Goal: Navigation & Orientation: Go to known website

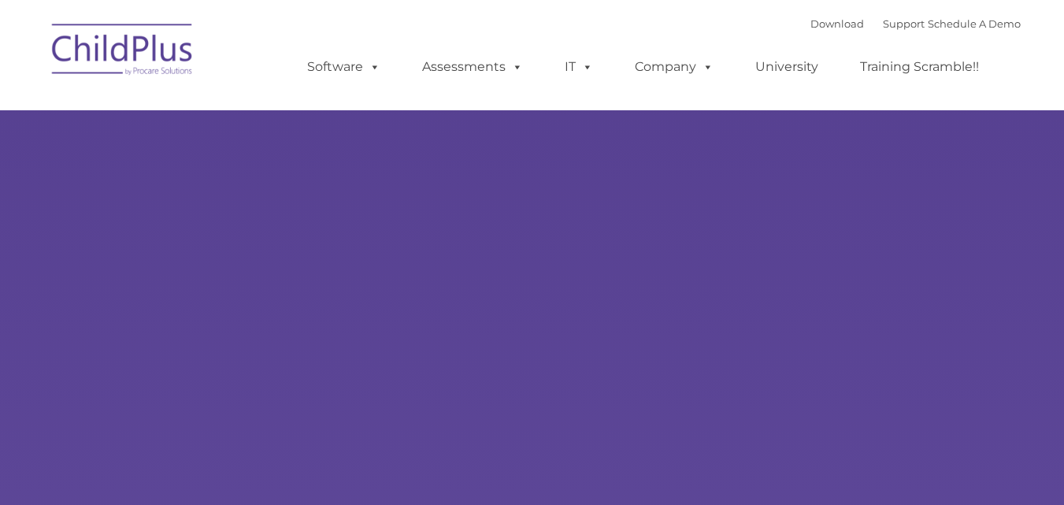
type input ""
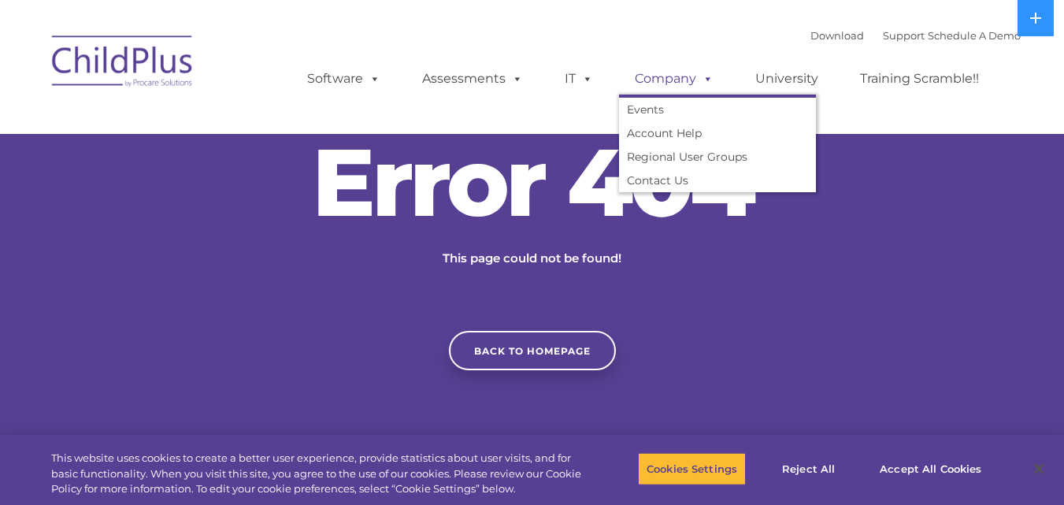
click at [704, 79] on span at bounding box center [705, 78] width 17 height 15
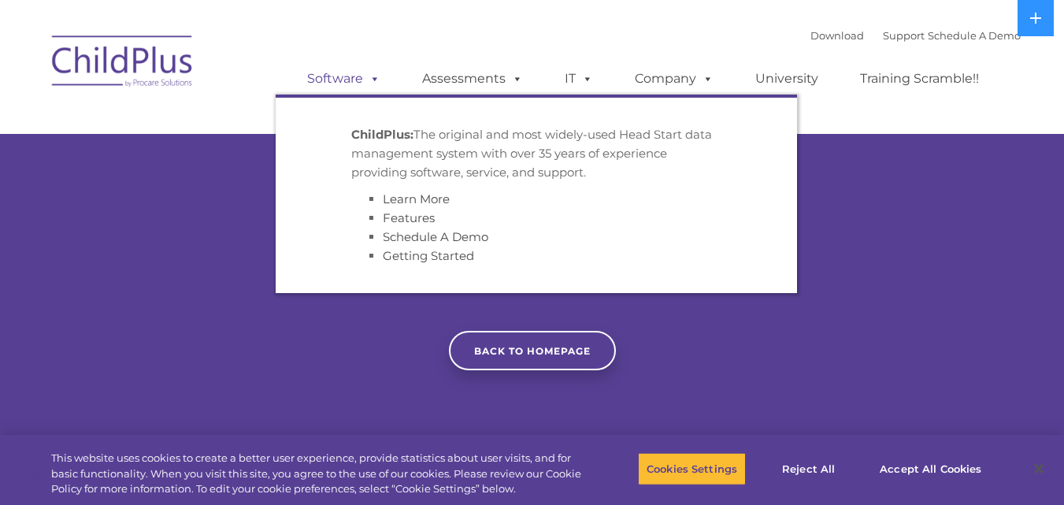
click at [375, 79] on span at bounding box center [371, 78] width 17 height 15
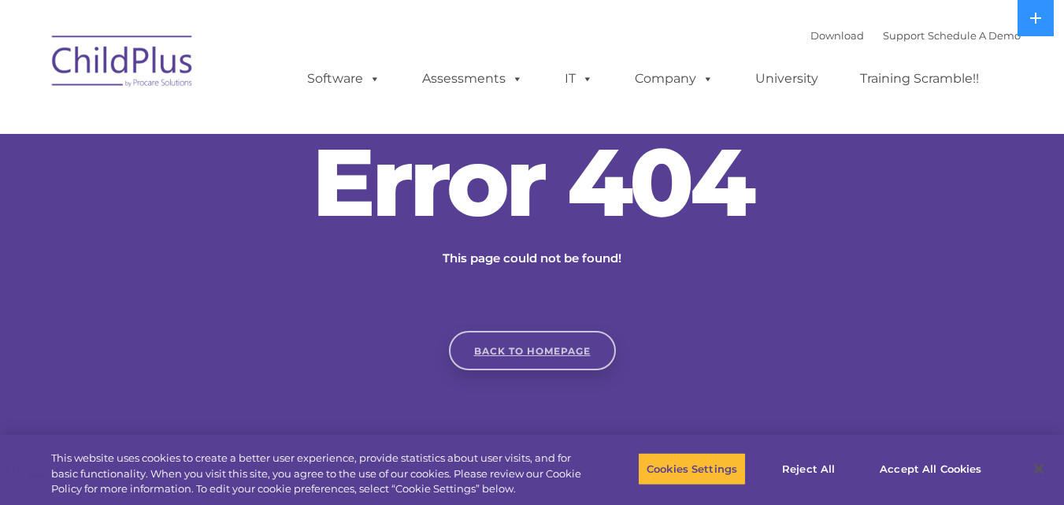
click at [540, 352] on link "Back to homepage" at bounding box center [532, 350] width 167 height 39
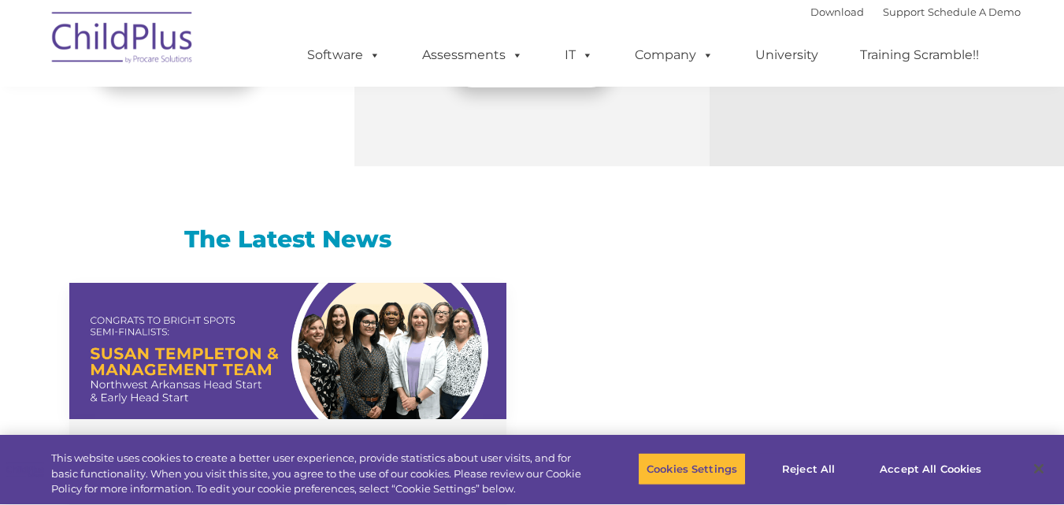
scroll to position [895, 0]
select select "MEDIUM"
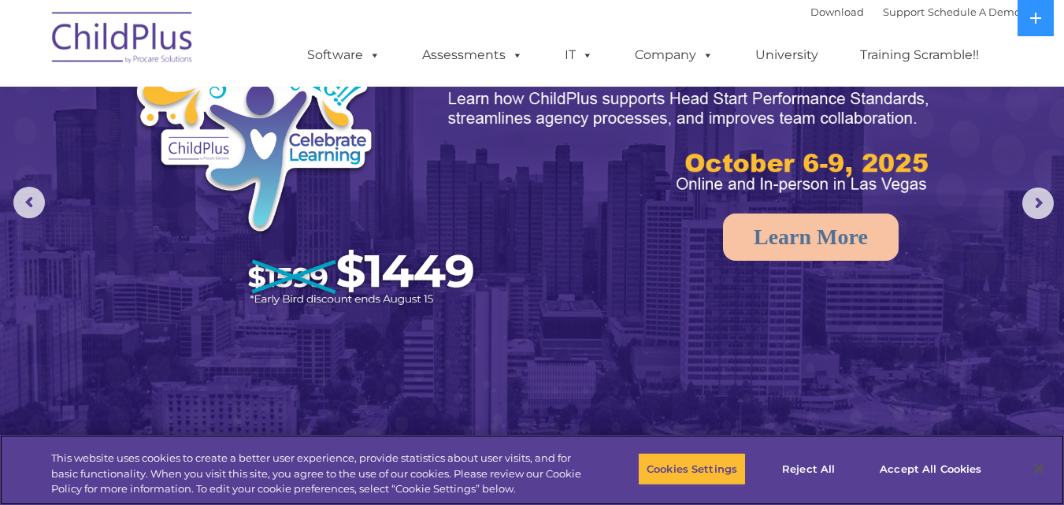
scroll to position [0, 0]
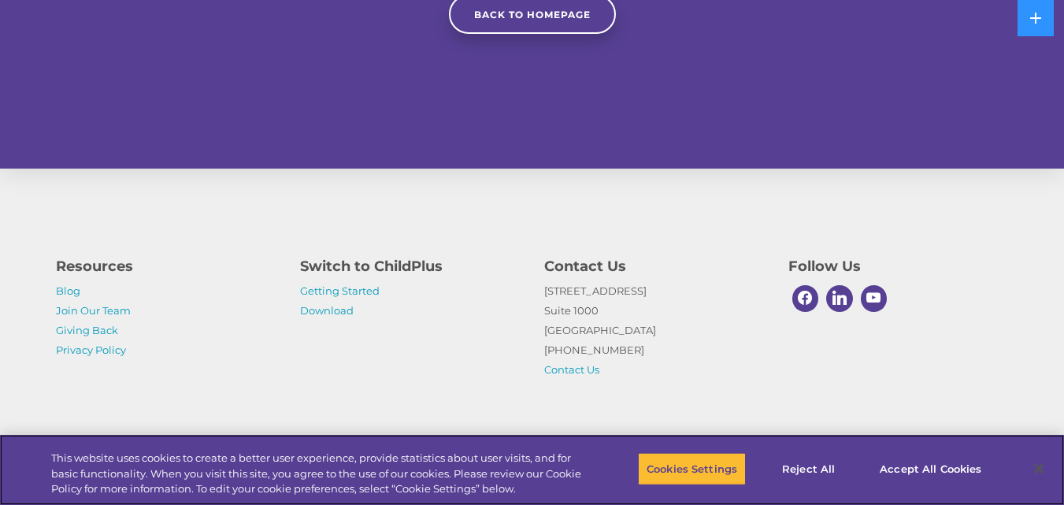
scroll to position [336, 0]
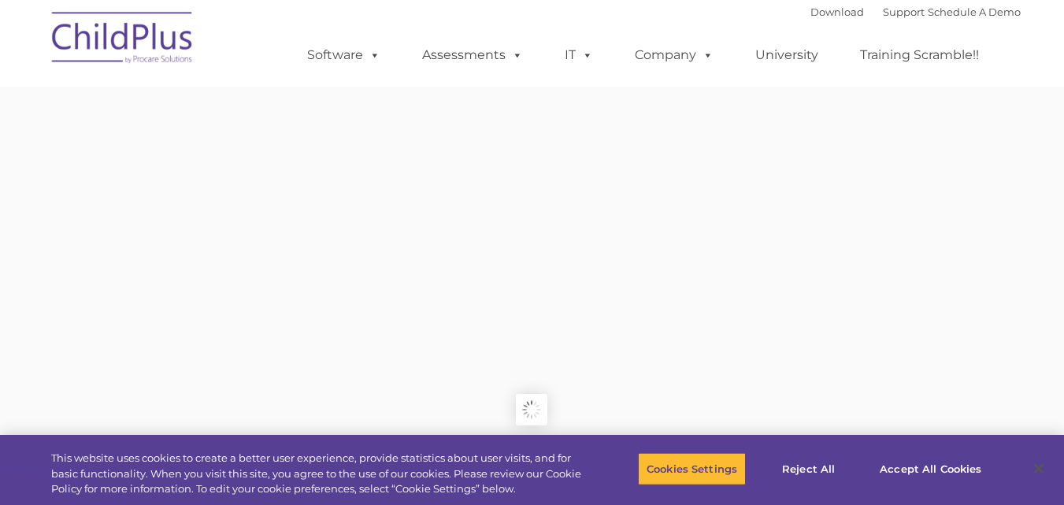
type input ""
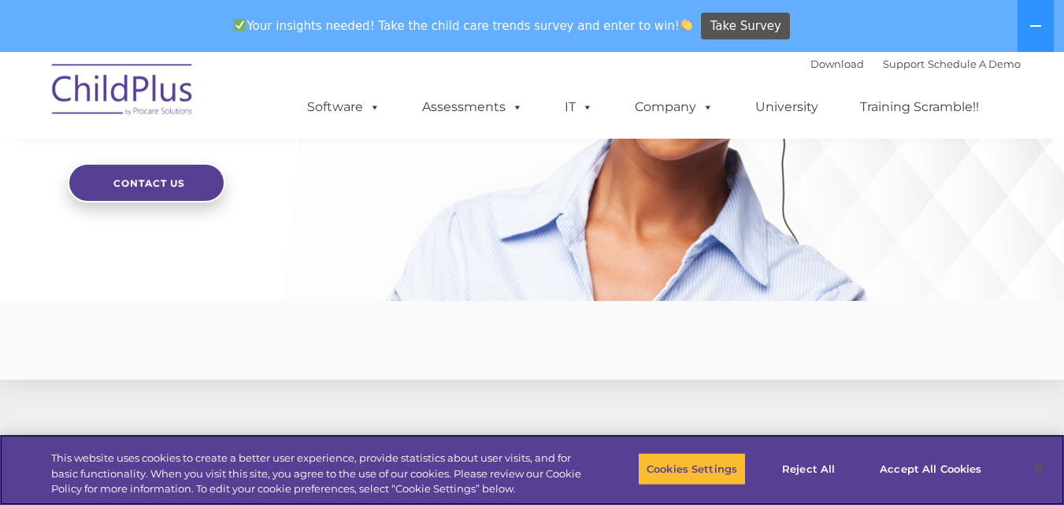
scroll to position [3984, 0]
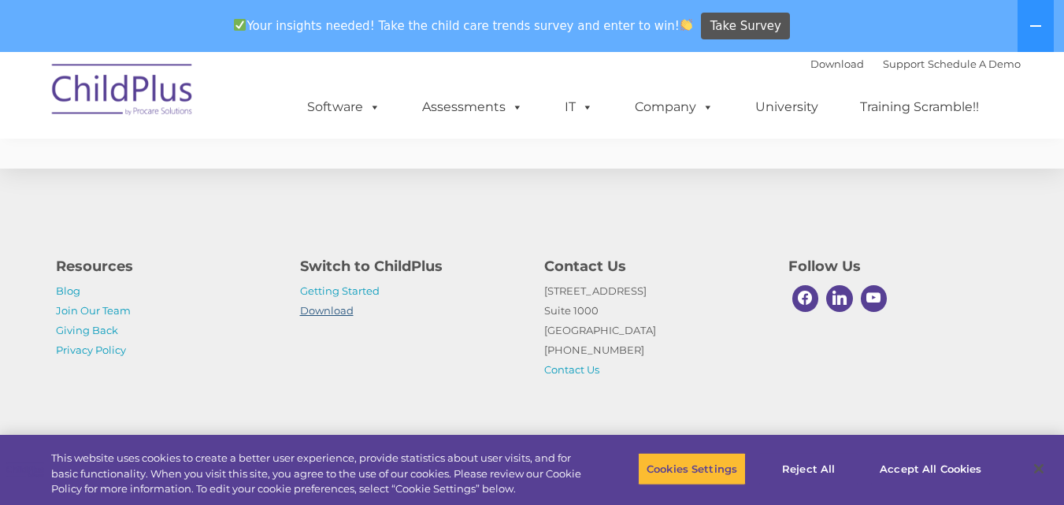
click at [337, 309] on link "Download" at bounding box center [327, 310] width 54 height 13
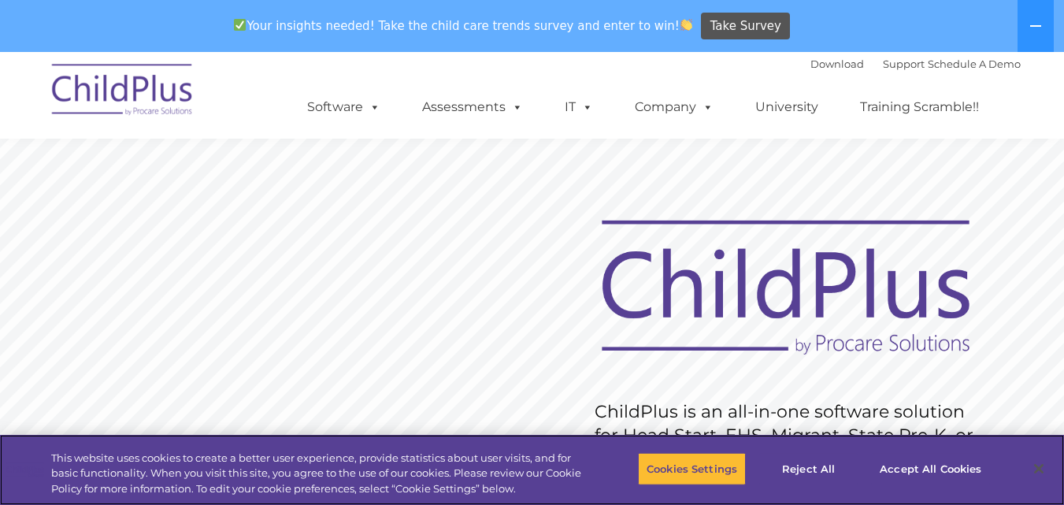
scroll to position [3958, 0]
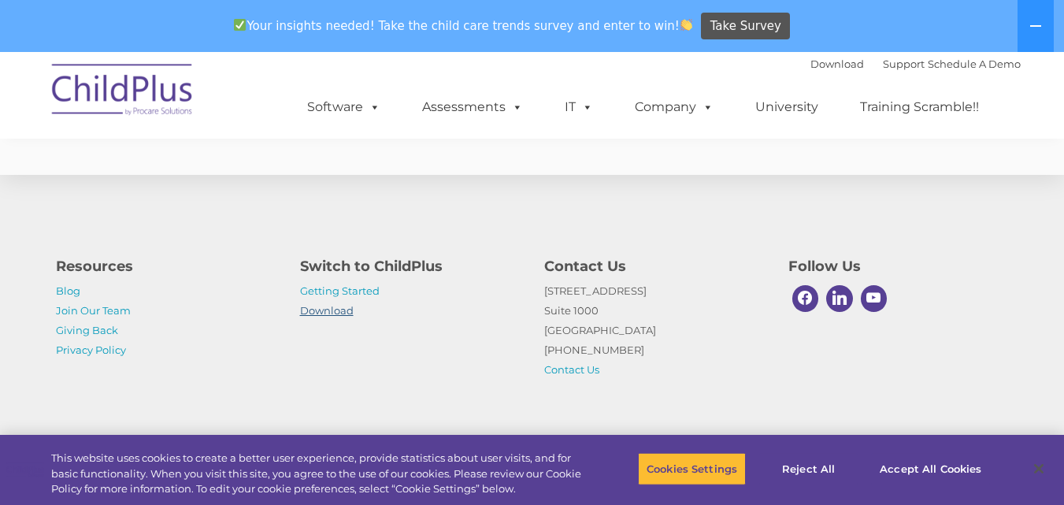
click at [326, 314] on link "Download" at bounding box center [327, 310] width 54 height 13
